Goal: Check status: Check status

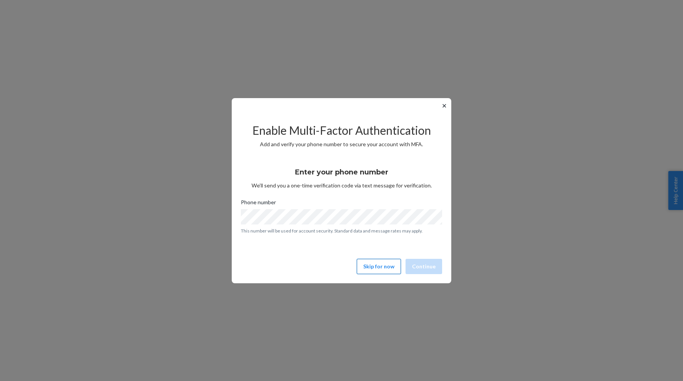
click at [377, 265] on button "Skip for now" at bounding box center [379, 266] width 44 height 15
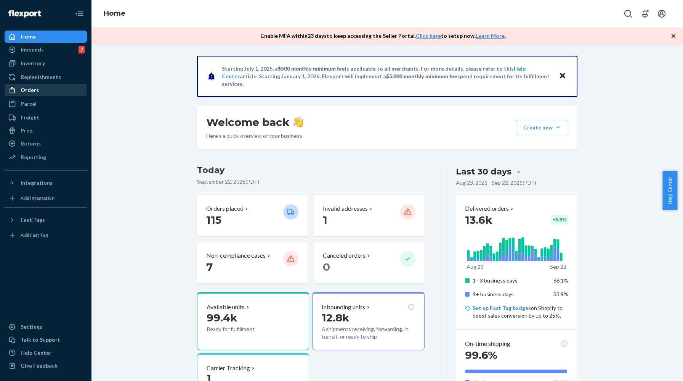
click at [40, 92] on div "Orders" at bounding box center [45, 90] width 81 height 11
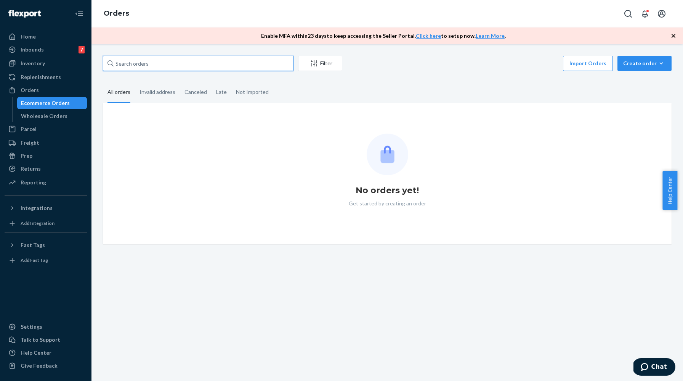
click at [158, 64] on input "text" at bounding box center [198, 63] width 191 height 15
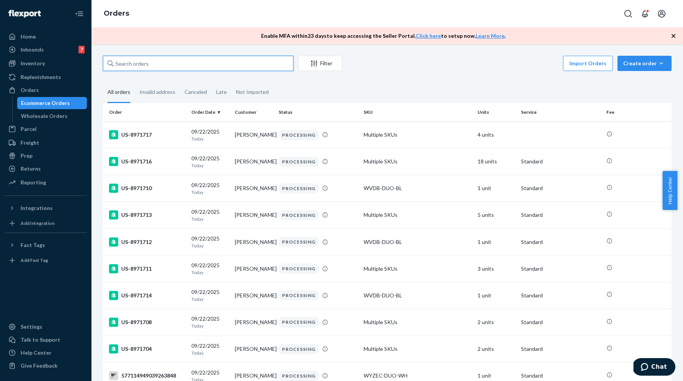
paste input "00847008224506"
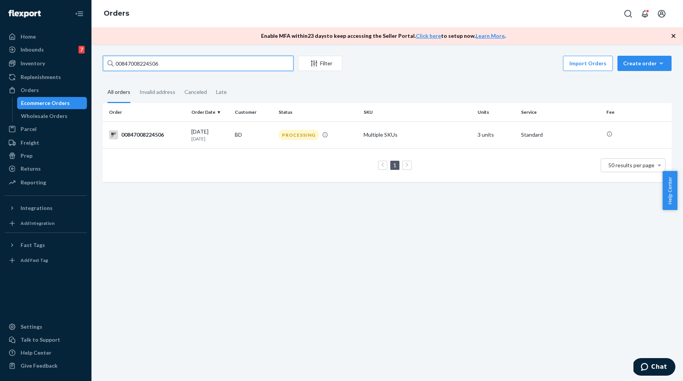
type input "00847008224506"
click at [405, 136] on td "Multiple SKUs" at bounding box center [418, 134] width 114 height 27
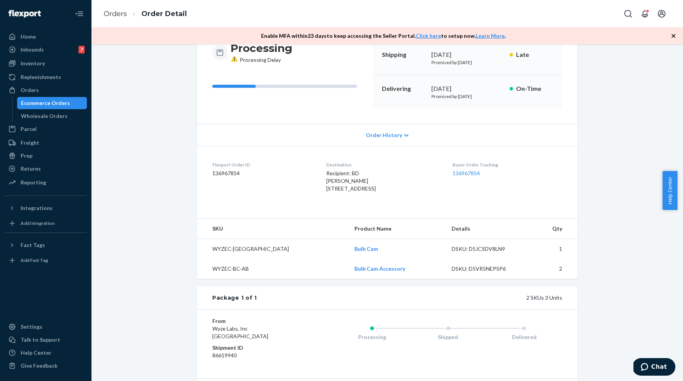
scroll to position [165, 0]
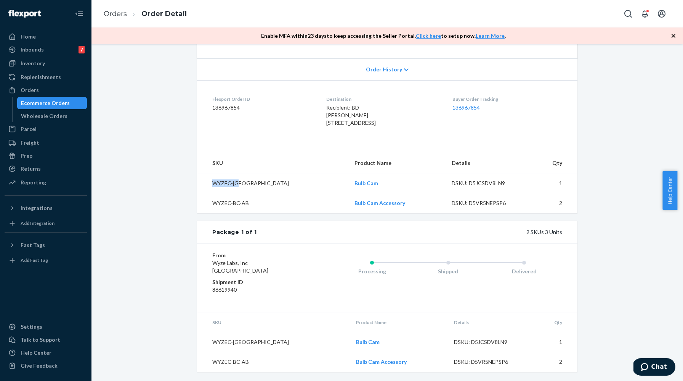
drag, startPoint x: 240, startPoint y: 185, endPoint x: 211, endPoint y: 185, distance: 29.7
click at [211, 185] on td "WYZEC-[GEOGRAPHIC_DATA]" at bounding box center [272, 183] width 151 height 20
copy td "WYZEC-[GEOGRAPHIC_DATA]"
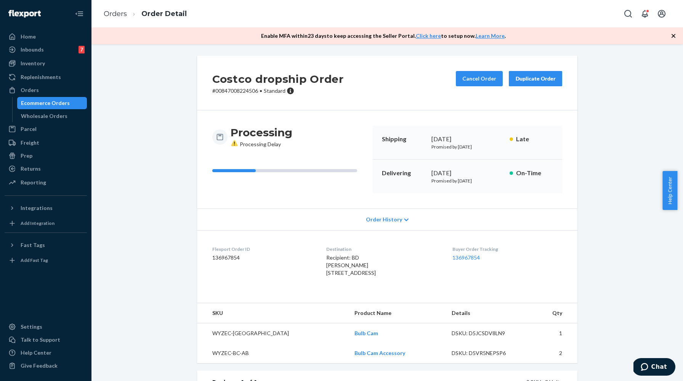
click at [236, 91] on p "# 00847008224506 • Standard" at bounding box center [278, 91] width 132 height 8
copy p "00847008224506"
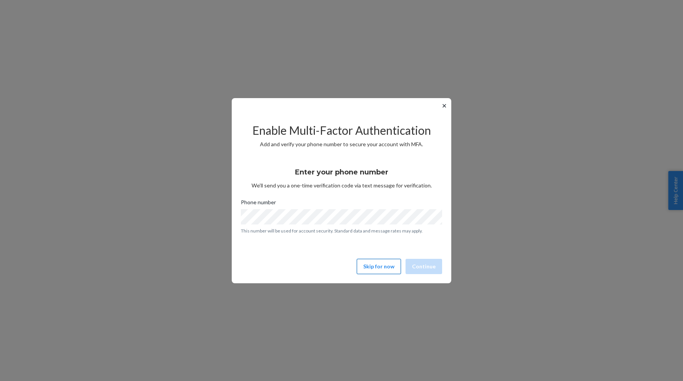
click at [367, 270] on button "Skip for now" at bounding box center [379, 266] width 44 height 15
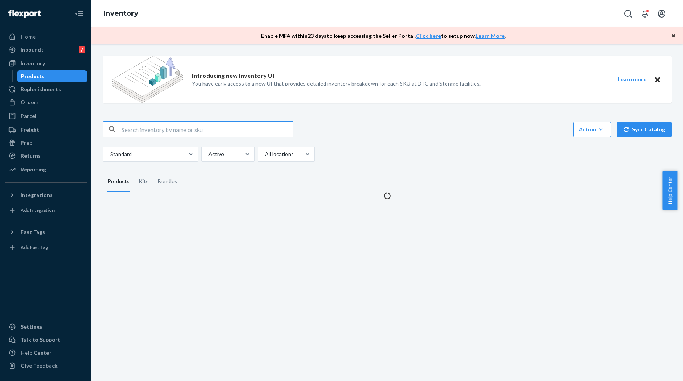
click at [177, 131] on input "text" at bounding box center [208, 129] width 172 height 15
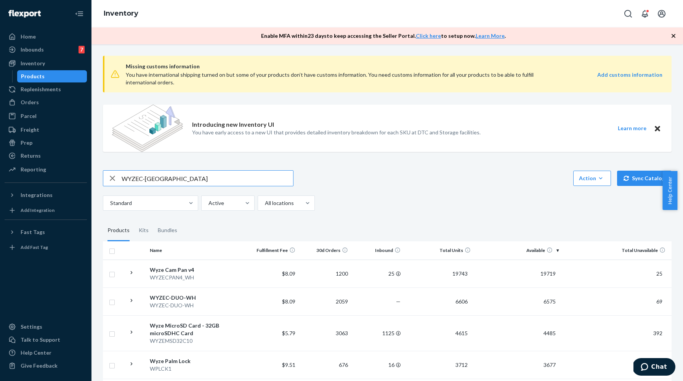
type input "WYZEC-[GEOGRAPHIC_DATA]"
